Goal: Purchase product/service

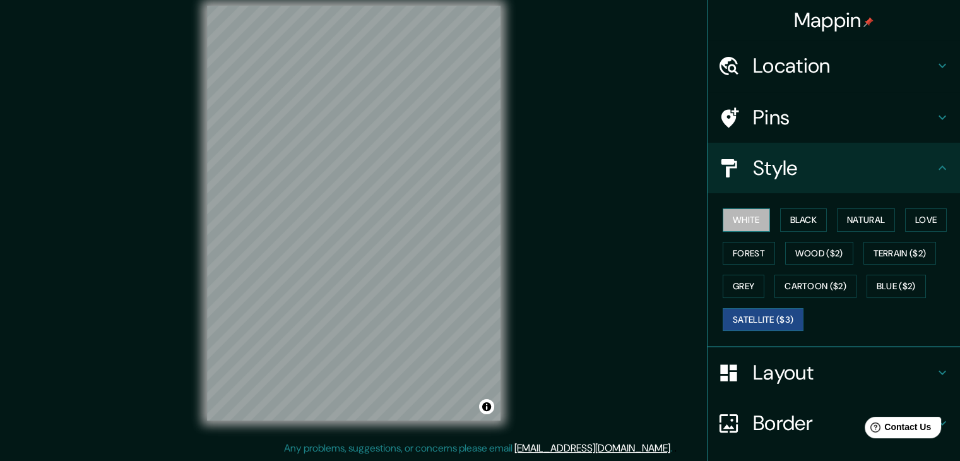
click at [723, 208] on button "White" at bounding box center [746, 219] width 47 height 23
click at [796, 222] on button "Black" at bounding box center [803, 219] width 47 height 23
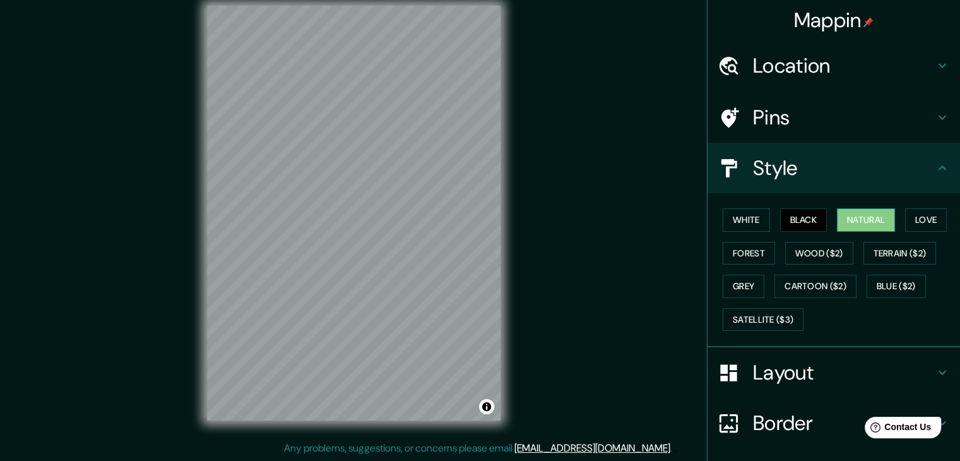
click at [853, 217] on button "Natural" at bounding box center [866, 219] width 58 height 23
drag, startPoint x: 599, startPoint y: 264, endPoint x: 607, endPoint y: 276, distance: 14.7
click at [607, 276] on div "Mappin Location [GEOGRAPHIC_DATA], [GEOGRAPHIC_DATA], [GEOGRAPHIC_DATA] Pins St…" at bounding box center [480, 222] width 960 height 475
click at [807, 217] on button "Black" at bounding box center [803, 219] width 47 height 23
click at [737, 218] on button "White" at bounding box center [746, 219] width 47 height 23
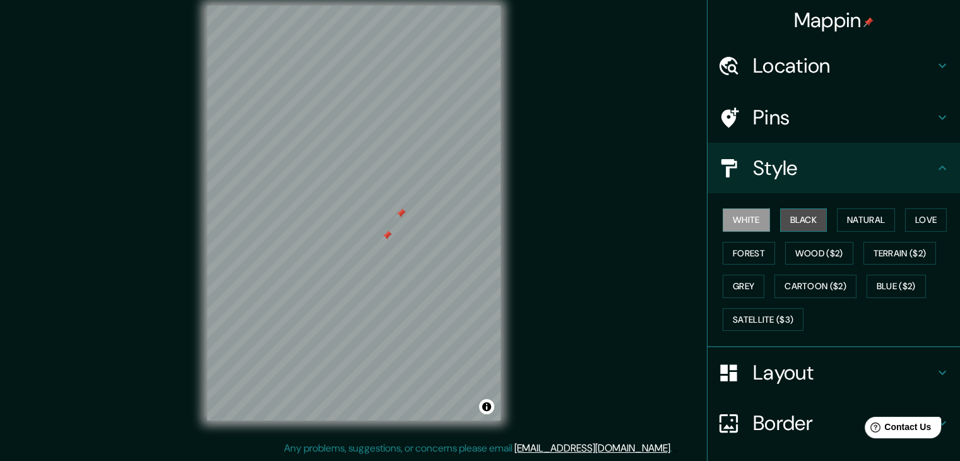
click at [793, 218] on button "Black" at bounding box center [803, 219] width 47 height 23
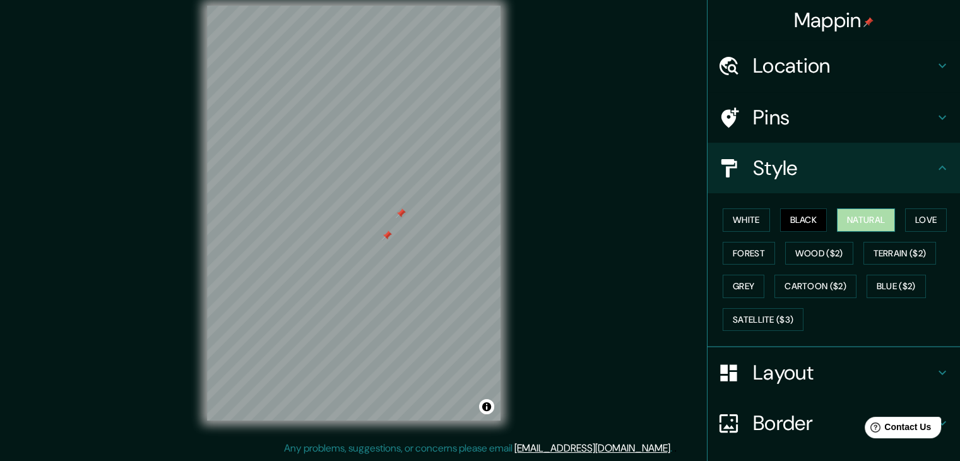
click at [870, 222] on button "Natural" at bounding box center [866, 219] width 58 height 23
click at [742, 320] on button "Satellite ($3)" at bounding box center [763, 319] width 81 height 23
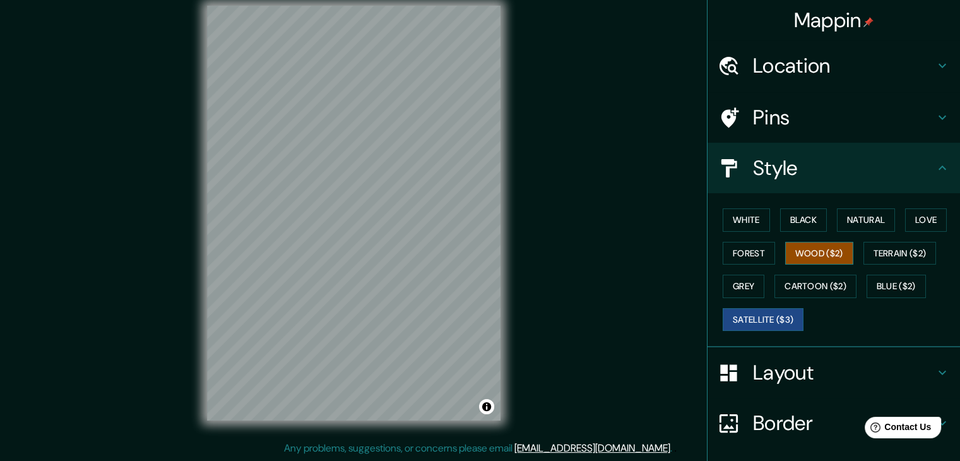
click at [799, 249] on button "Wood ($2)" at bounding box center [819, 253] width 68 height 23
click at [885, 250] on button "Terrain ($2)" at bounding box center [900, 253] width 73 height 23
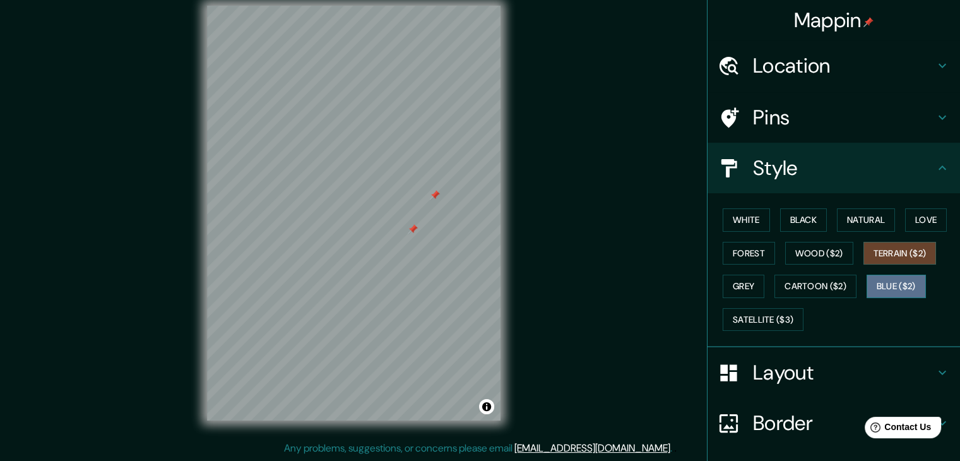
click at [893, 283] on button "Blue ($2)" at bounding box center [896, 286] width 59 height 23
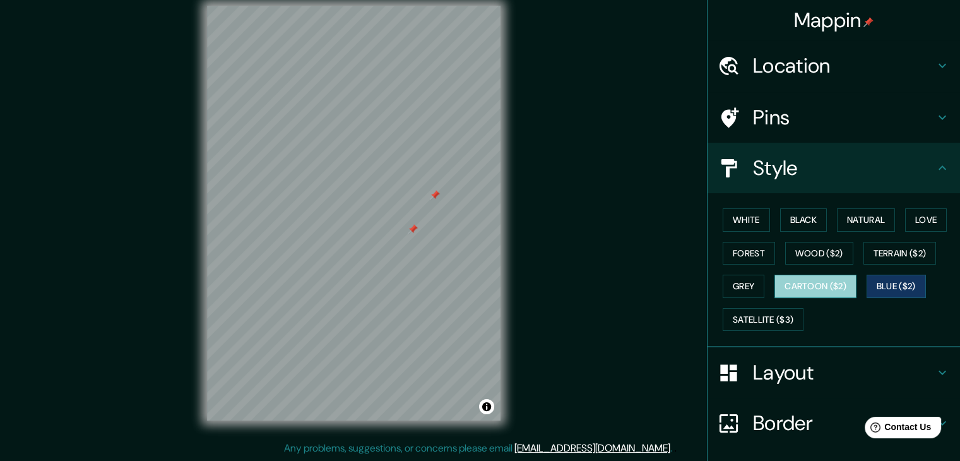
click at [815, 290] on button "Cartoon ($2)" at bounding box center [816, 286] width 82 height 23
click at [730, 289] on button "Grey" at bounding box center [744, 286] width 42 height 23
click at [807, 281] on button "Cartoon ($2)" at bounding box center [816, 286] width 82 height 23
